Goal: Information Seeking & Learning: Learn about a topic

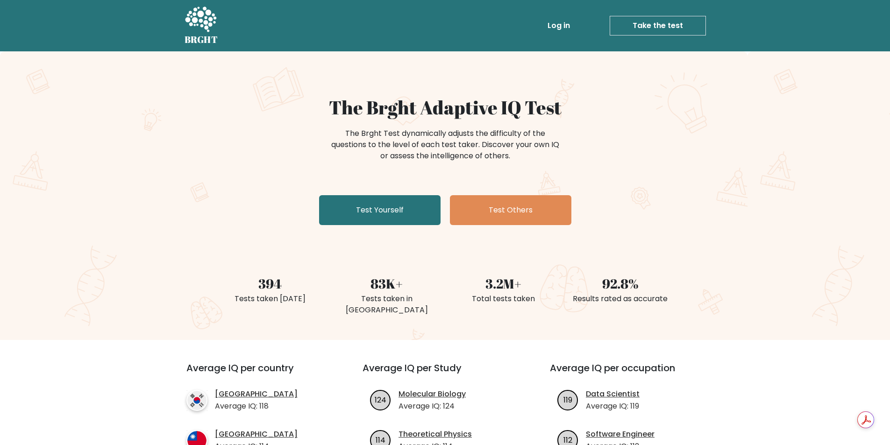
scroll to position [374, 0]
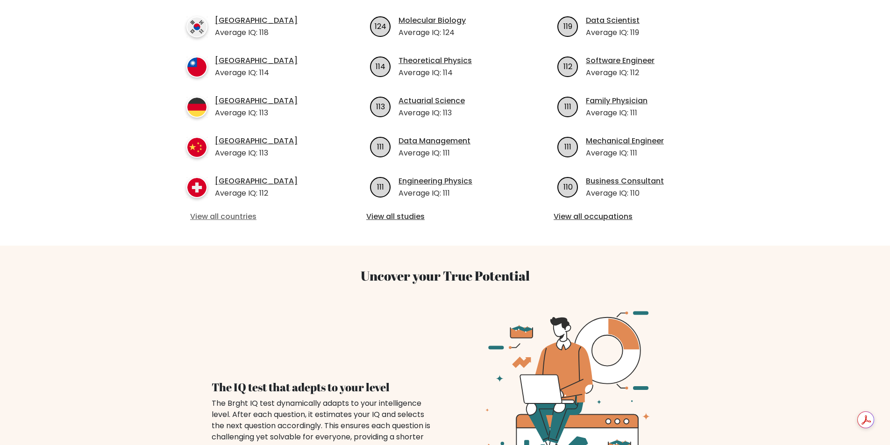
click at [228, 217] on link "View all countries" at bounding box center [257, 216] width 135 height 11
click at [213, 217] on link "View all countries" at bounding box center [257, 216] width 135 height 11
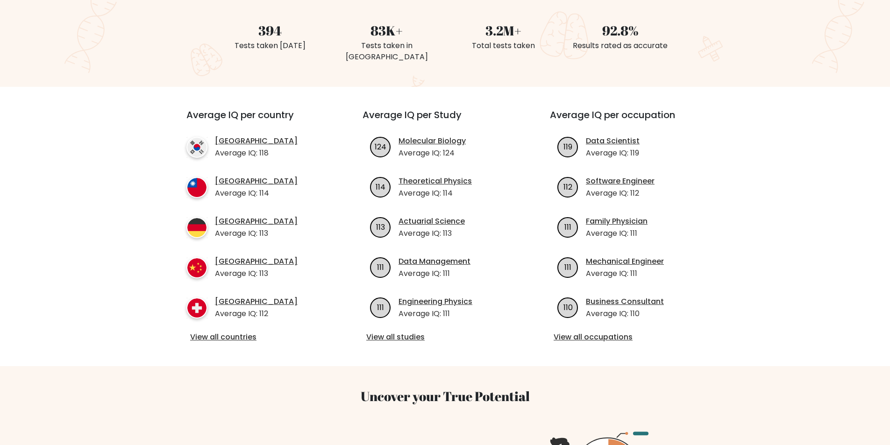
scroll to position [268, 0]
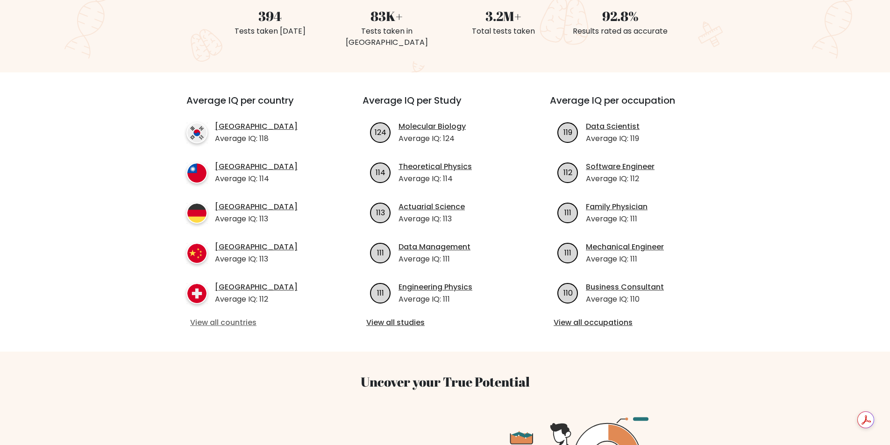
click at [235, 320] on link "View all countries" at bounding box center [257, 322] width 135 height 11
click at [235, 321] on link "View all countries" at bounding box center [257, 322] width 135 height 11
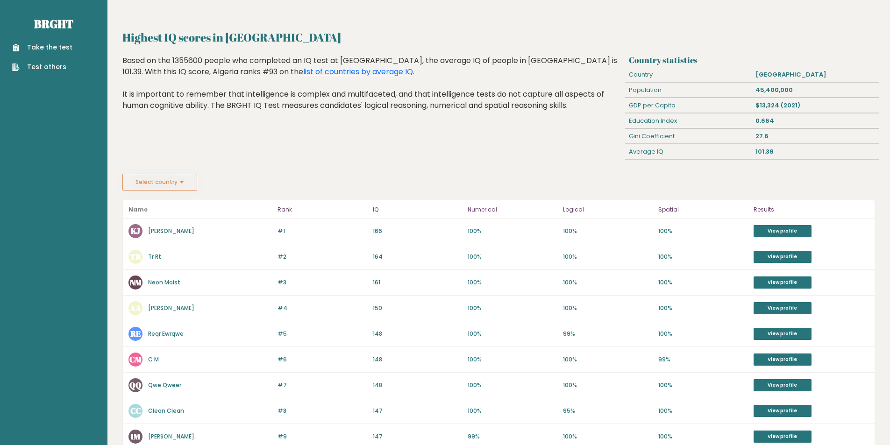
click at [566, 118] on div "Based on the 1355600 people who completed an IQ test at BRGHT, the average IQ o…" at bounding box center [371, 90] width 499 height 70
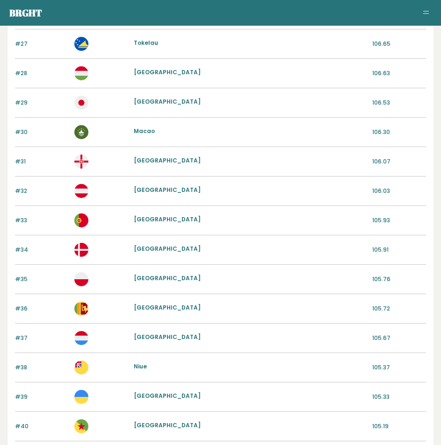
scroll to position [929, 0]
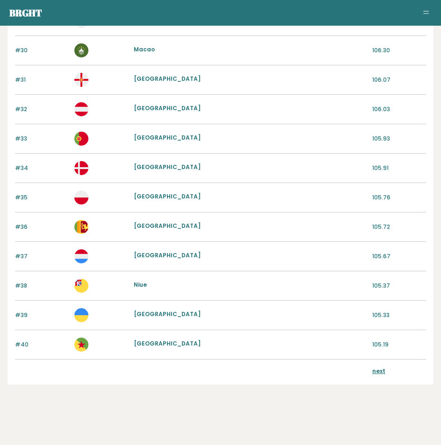
click at [374, 371] on link "next" at bounding box center [378, 371] width 13 height 8
click at [373, 367] on link "next" at bounding box center [378, 371] width 13 height 8
click at [369, 373] on div "next" at bounding box center [220, 372] width 411 height 25
click at [377, 373] on link "next" at bounding box center [378, 371] width 13 height 8
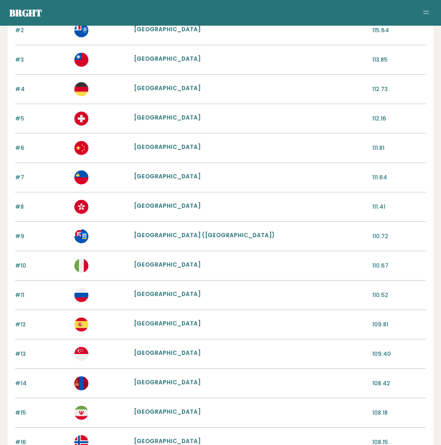
scroll to position [41, 0]
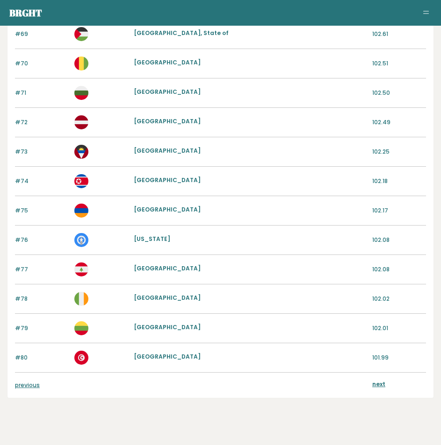
scroll to position [929, 0]
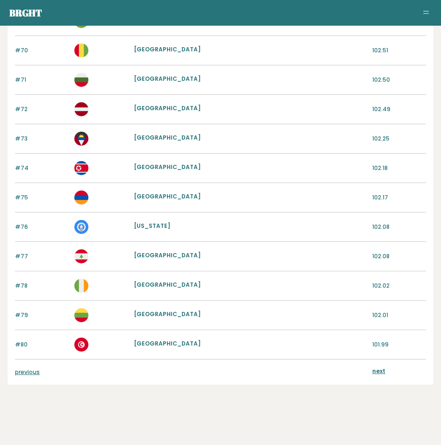
click at [38, 374] on link "previous" at bounding box center [27, 372] width 25 height 8
click at [28, 370] on link "previous" at bounding box center [27, 372] width 25 height 8
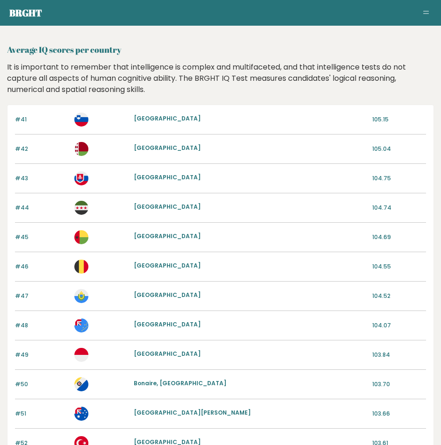
scroll to position [0, 0]
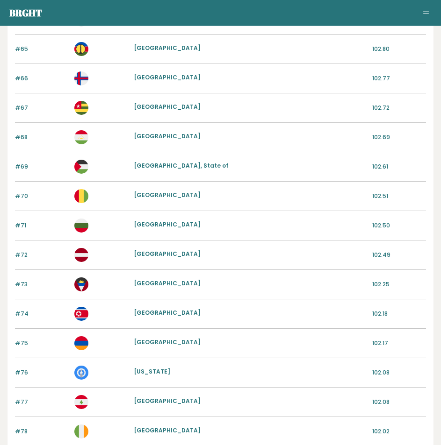
scroll to position [929, 0]
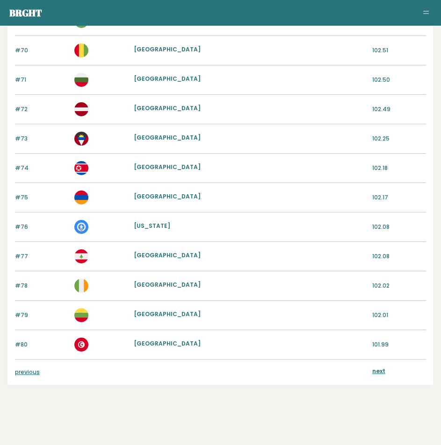
click at [379, 369] on link "next" at bounding box center [378, 371] width 13 height 8
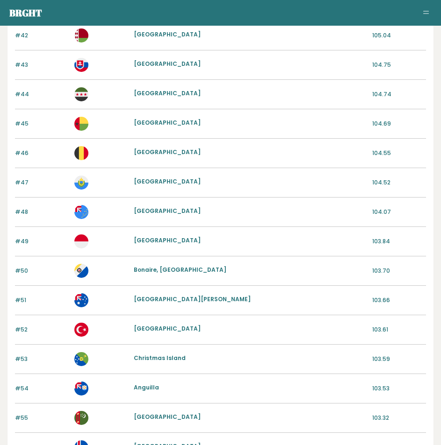
scroll to position [0, 0]
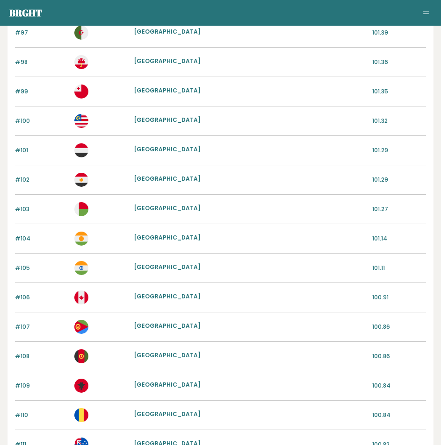
scroll to position [607, 0]
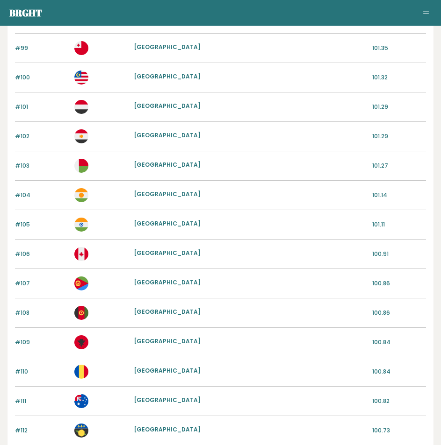
drag, startPoint x: 140, startPoint y: 217, endPoint x: 134, endPoint y: 224, distance: 8.9
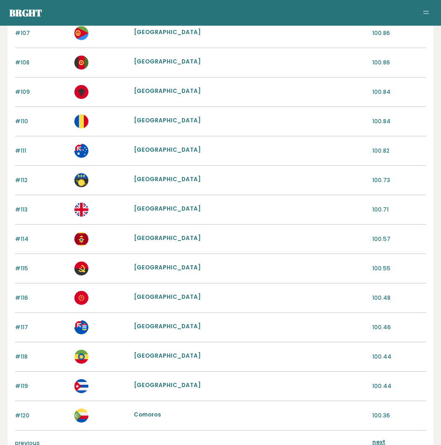
scroll to position [929, 0]
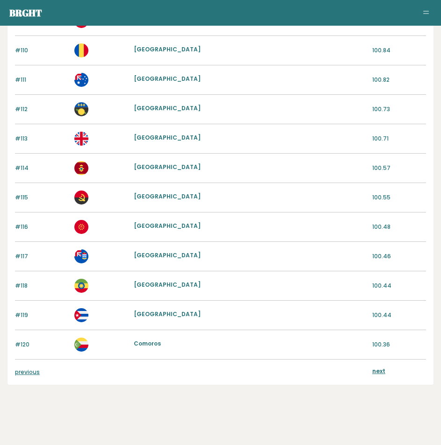
click at [377, 369] on link "next" at bounding box center [378, 371] width 13 height 8
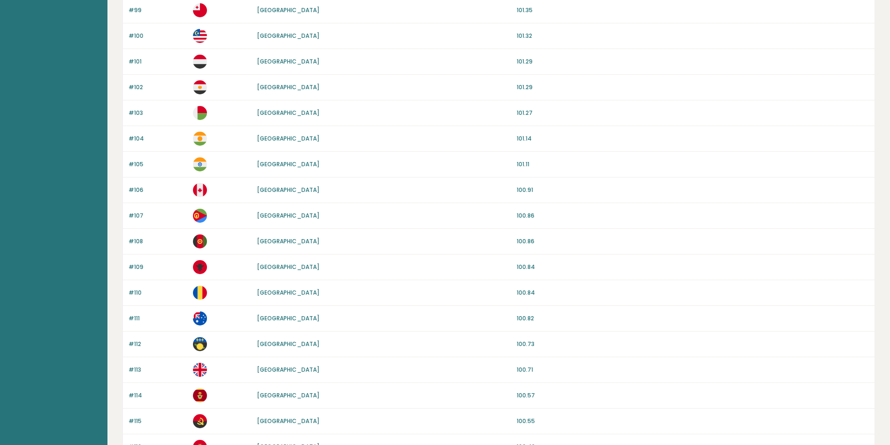
scroll to position [534, 0]
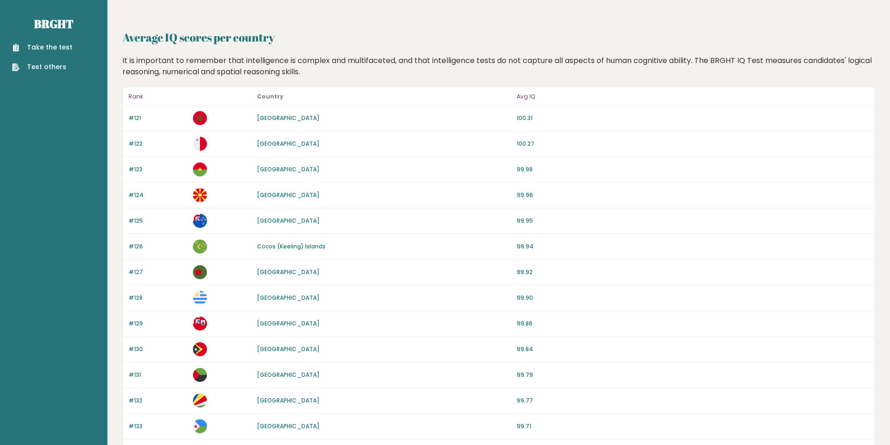
drag, startPoint x: 271, startPoint y: 216, endPoint x: 259, endPoint y: 220, distance: 12.3
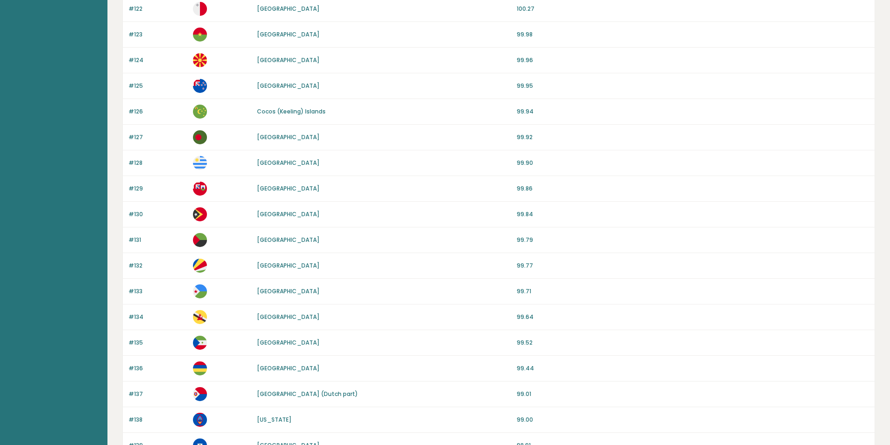
scroll to position [140, 0]
